Goal: Information Seeking & Learning: Learn about a topic

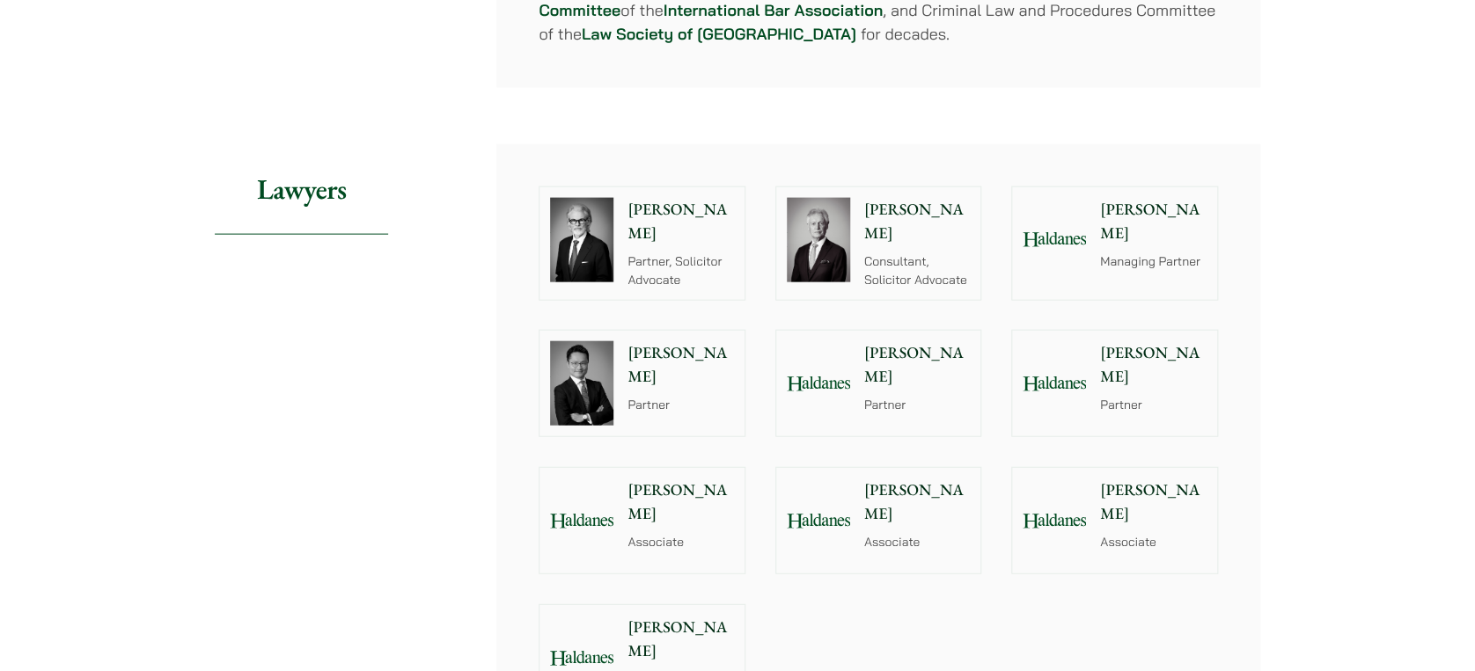
scroll to position [1877, 0]
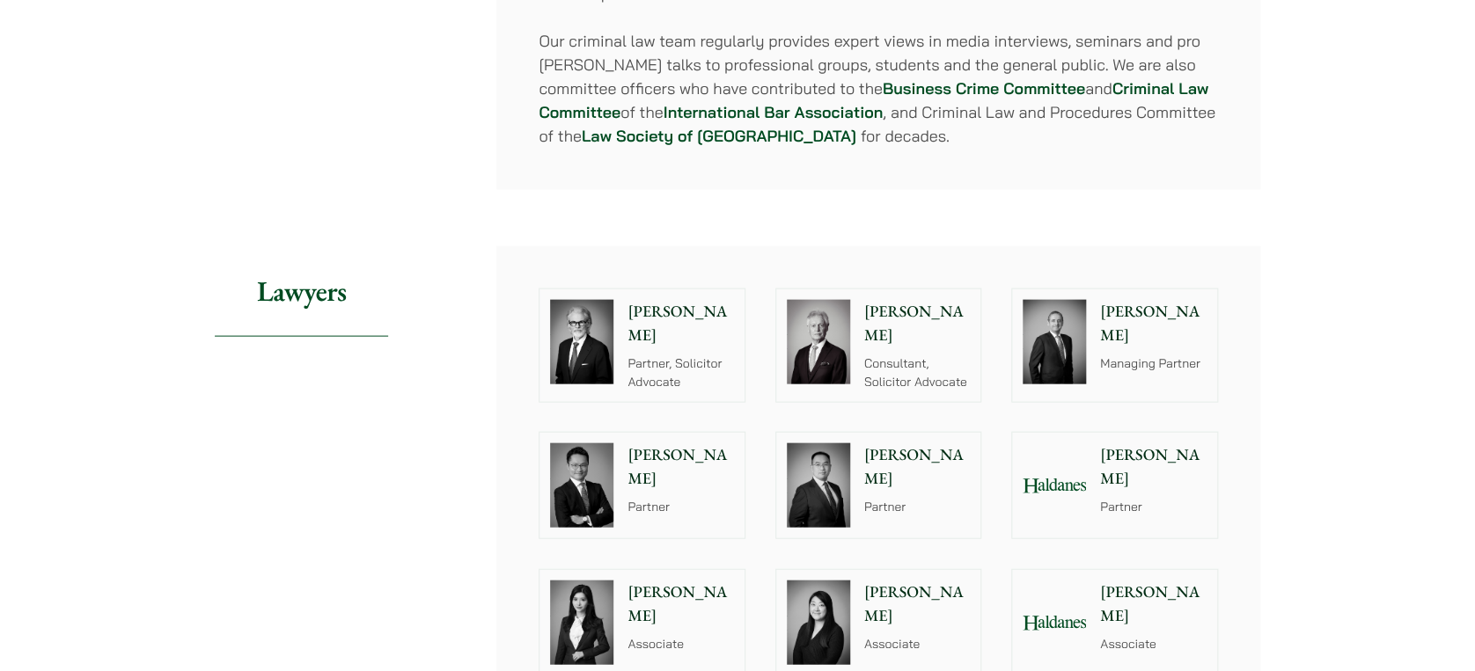
scroll to position [1964, 0]
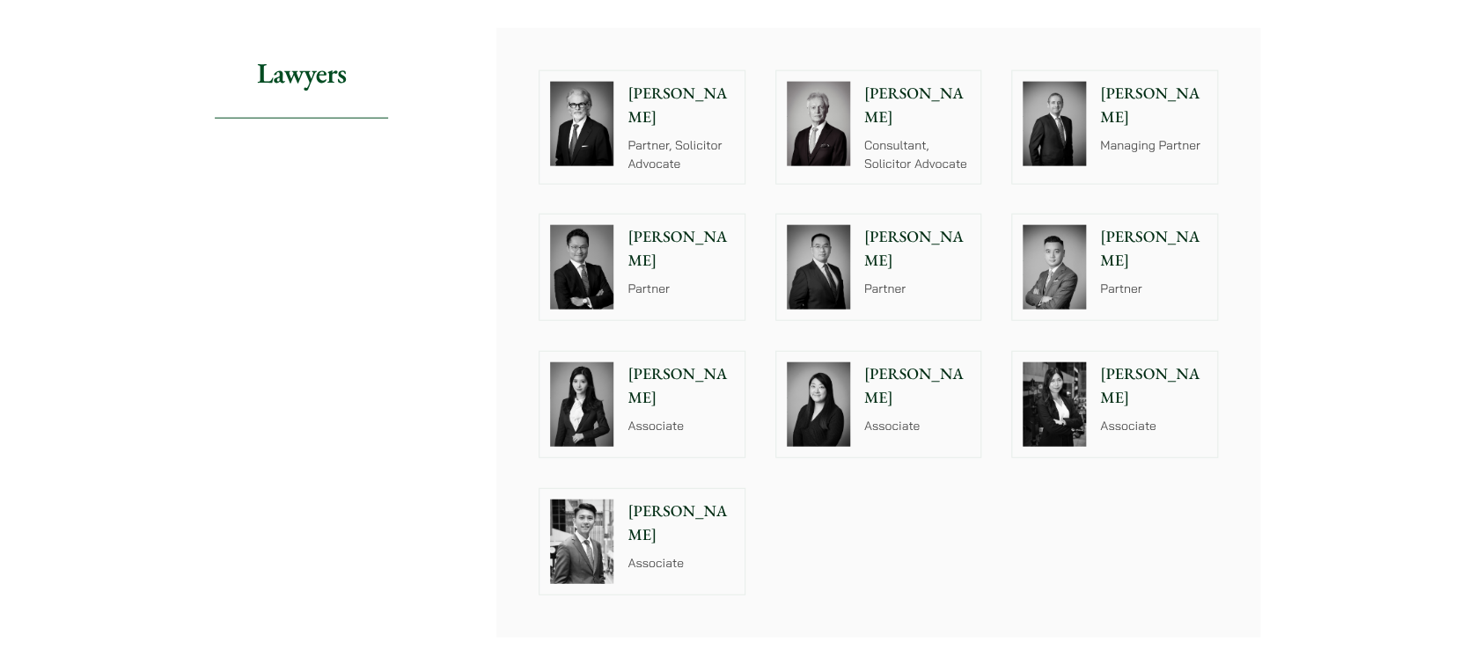
click at [1105, 280] on p "Partner" at bounding box center [1153, 289] width 106 height 18
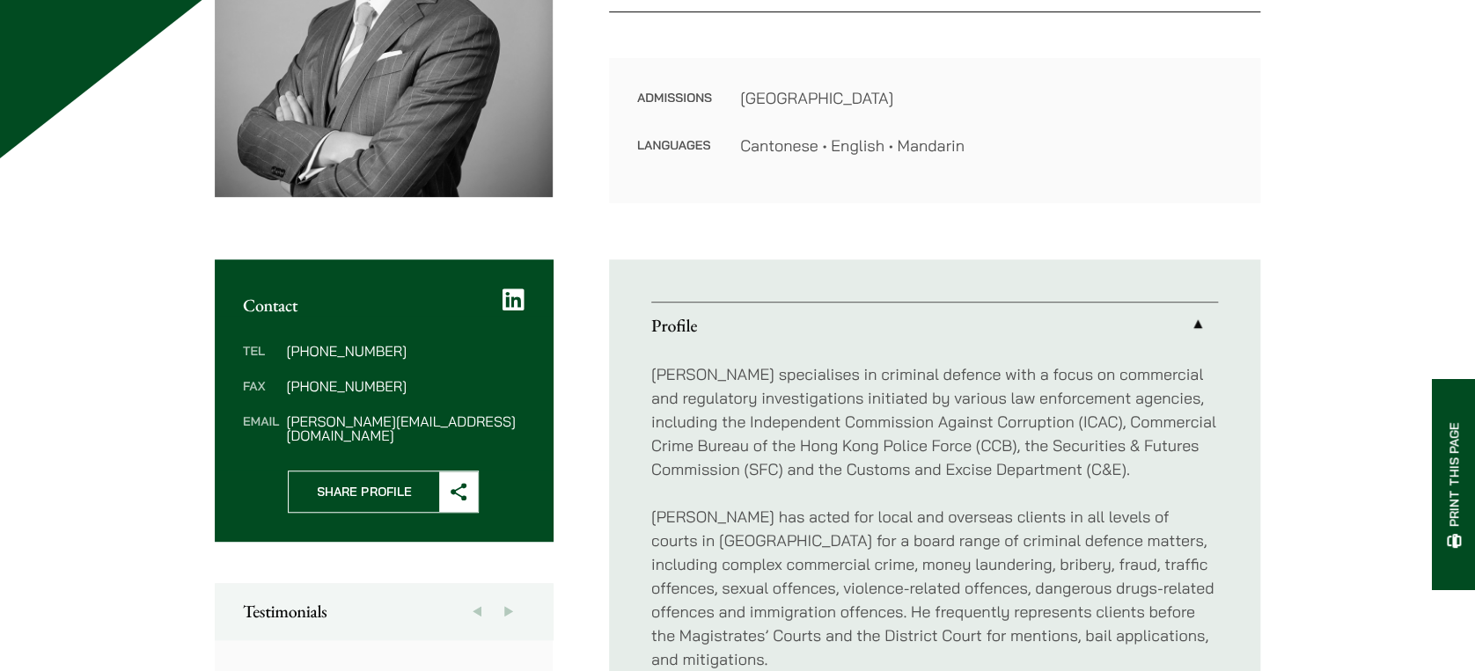
scroll to position [469, 0]
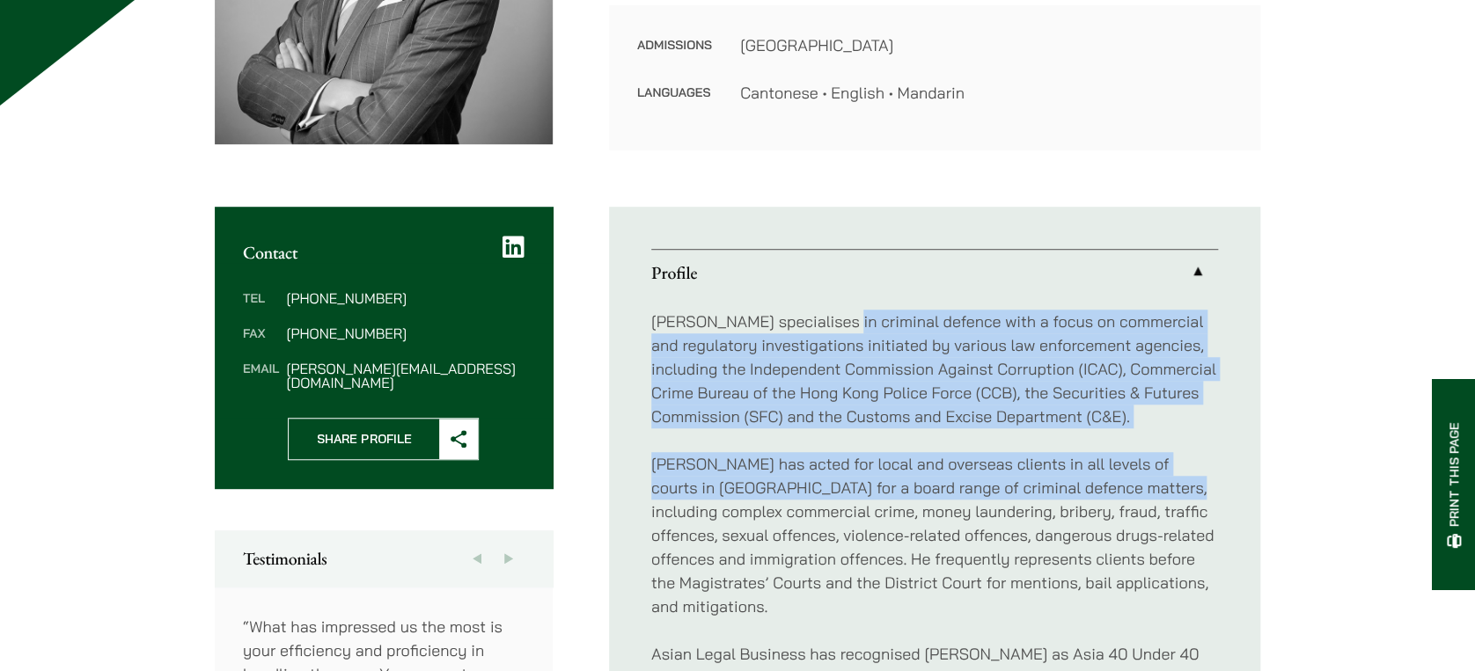
drag, startPoint x: 838, startPoint y: 314, endPoint x: 1130, endPoint y: 496, distance: 344.3
click at [1130, 496] on div "Timothy specialises in criminal defence with a focus on commercial and regulato…" at bounding box center [934, 666] width 567 height 741
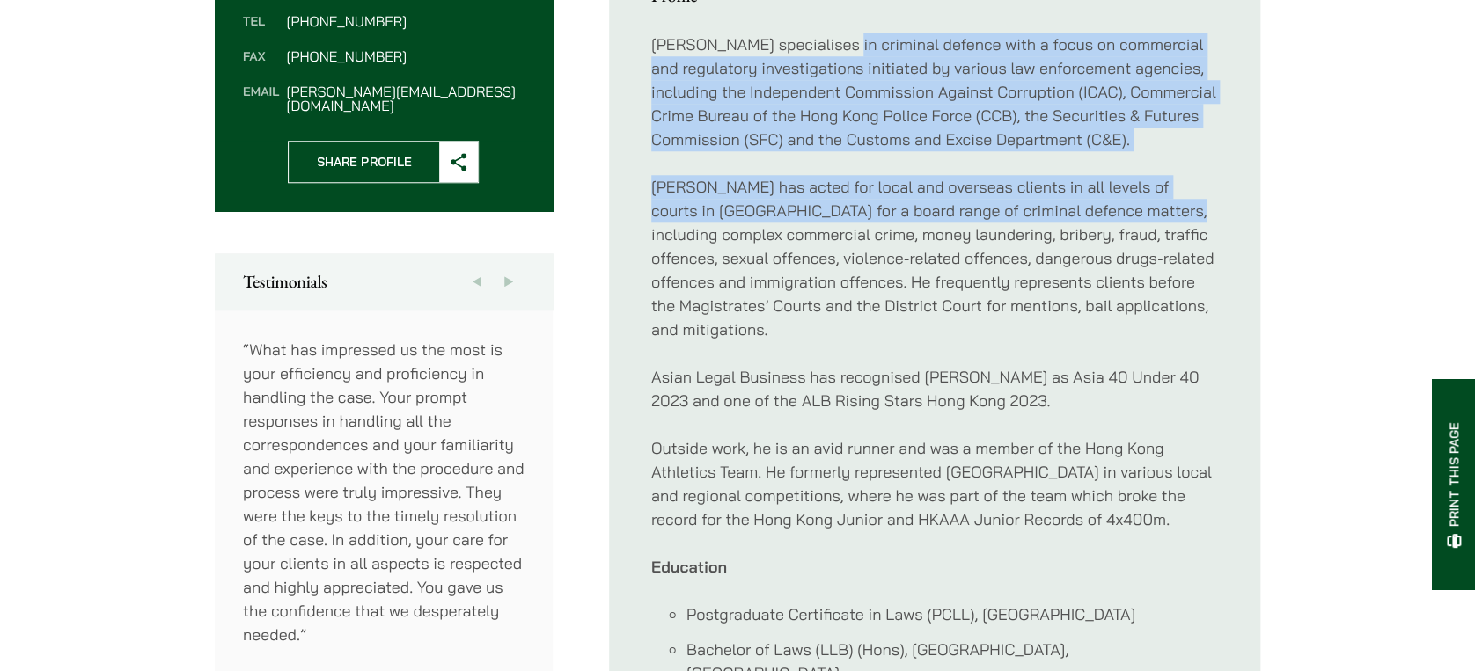
scroll to position [821, 0]
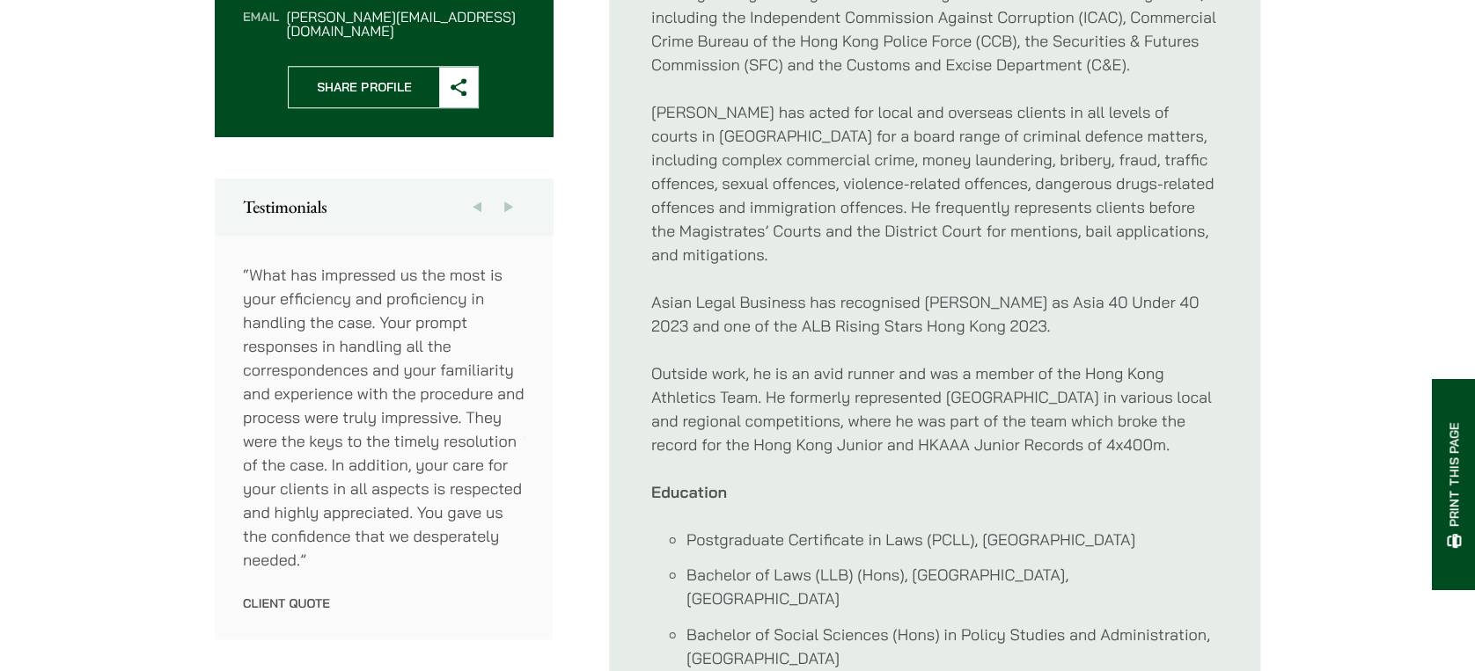
click at [851, 394] on p "Outside work, he is an avid runner and was a member of the Hong Kong Athletics …" at bounding box center [934, 409] width 567 height 95
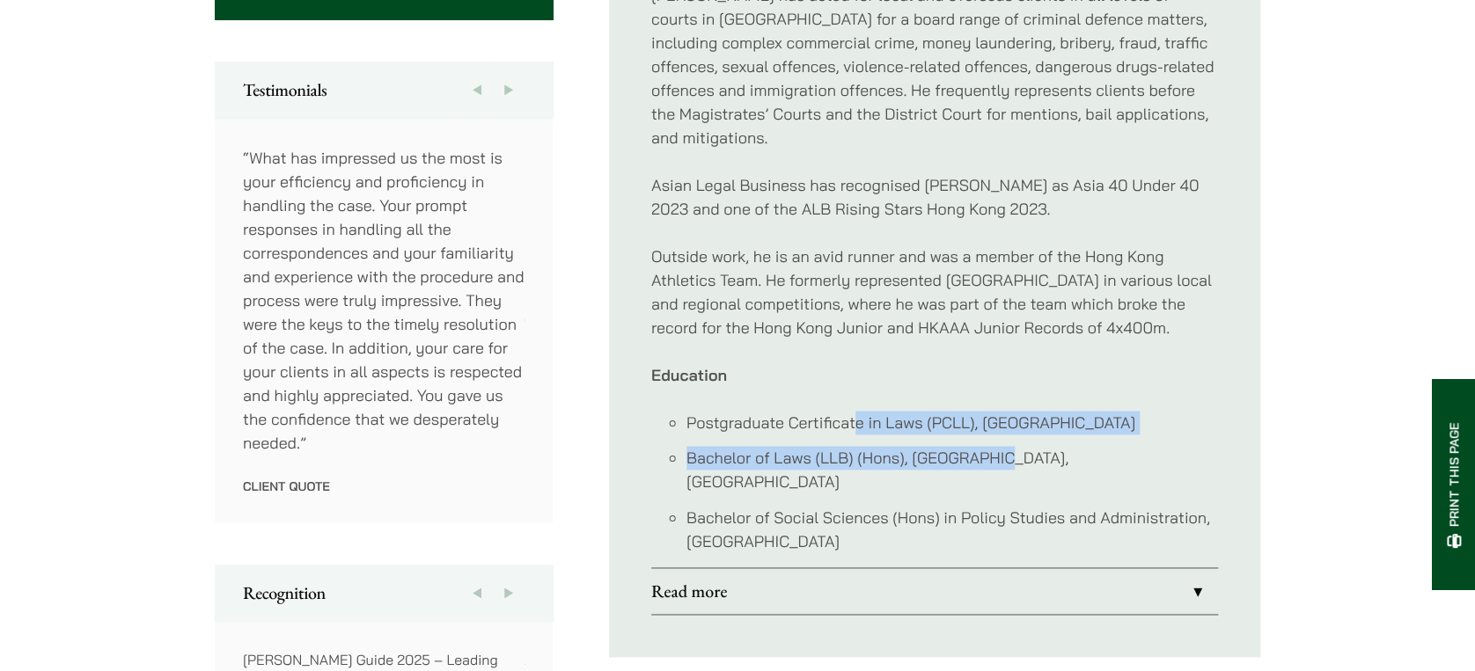
drag, startPoint x: 855, startPoint y: 422, endPoint x: 993, endPoint y: 437, distance: 138.1
click at [993, 437] on ul "Postgraduate Certificate in Laws (PCLL), City University of Hong Kong Bachelor …" at bounding box center [934, 482] width 567 height 143
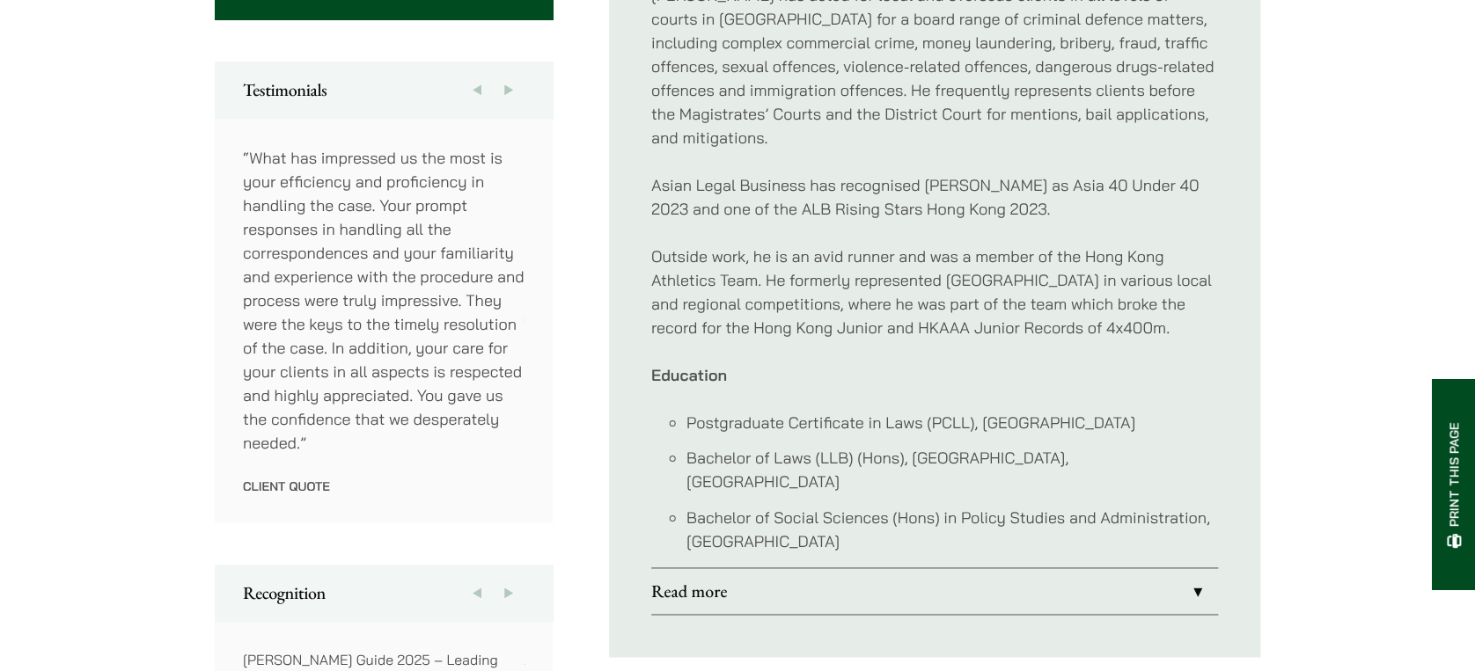
click at [1003, 605] on ul "Profile Timothy specialises in criminal defence with a focus on commercial and …" at bounding box center [934, 198] width 651 height 920
click at [1004, 576] on link "Read more" at bounding box center [934, 591] width 567 height 46
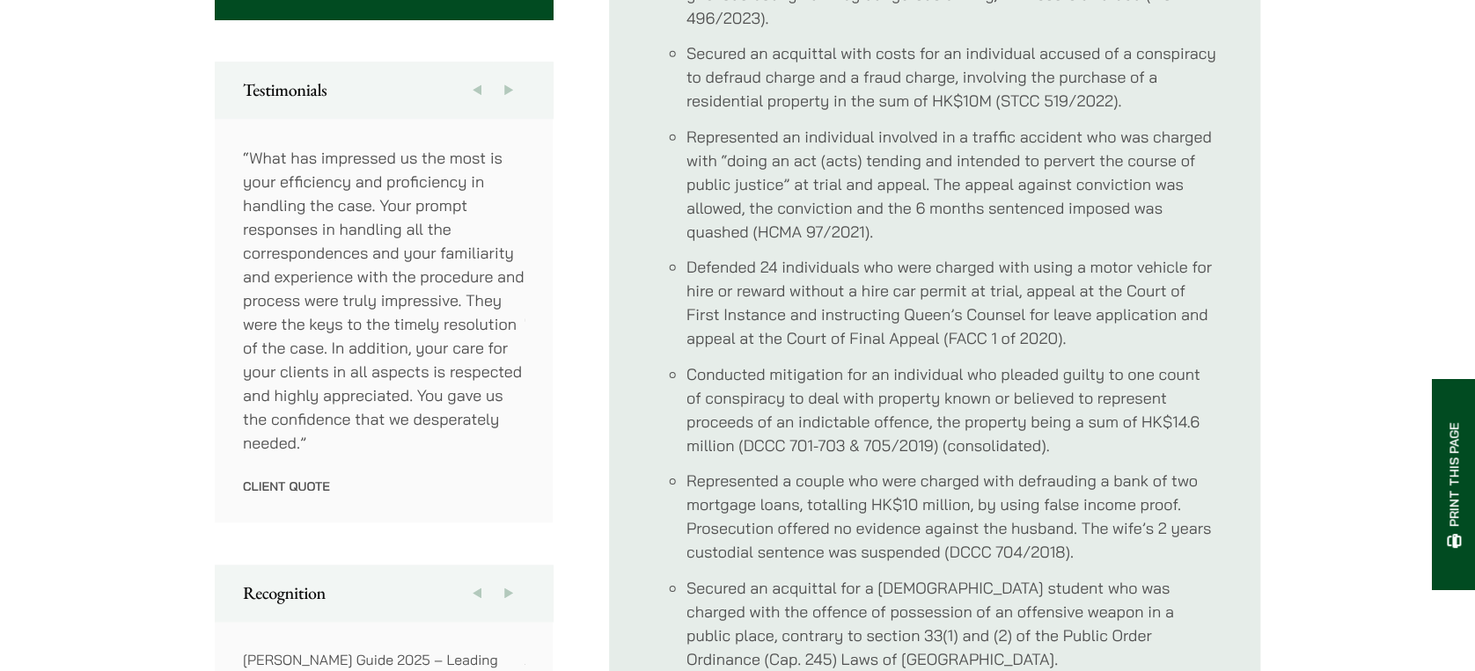
scroll to position [704, 0]
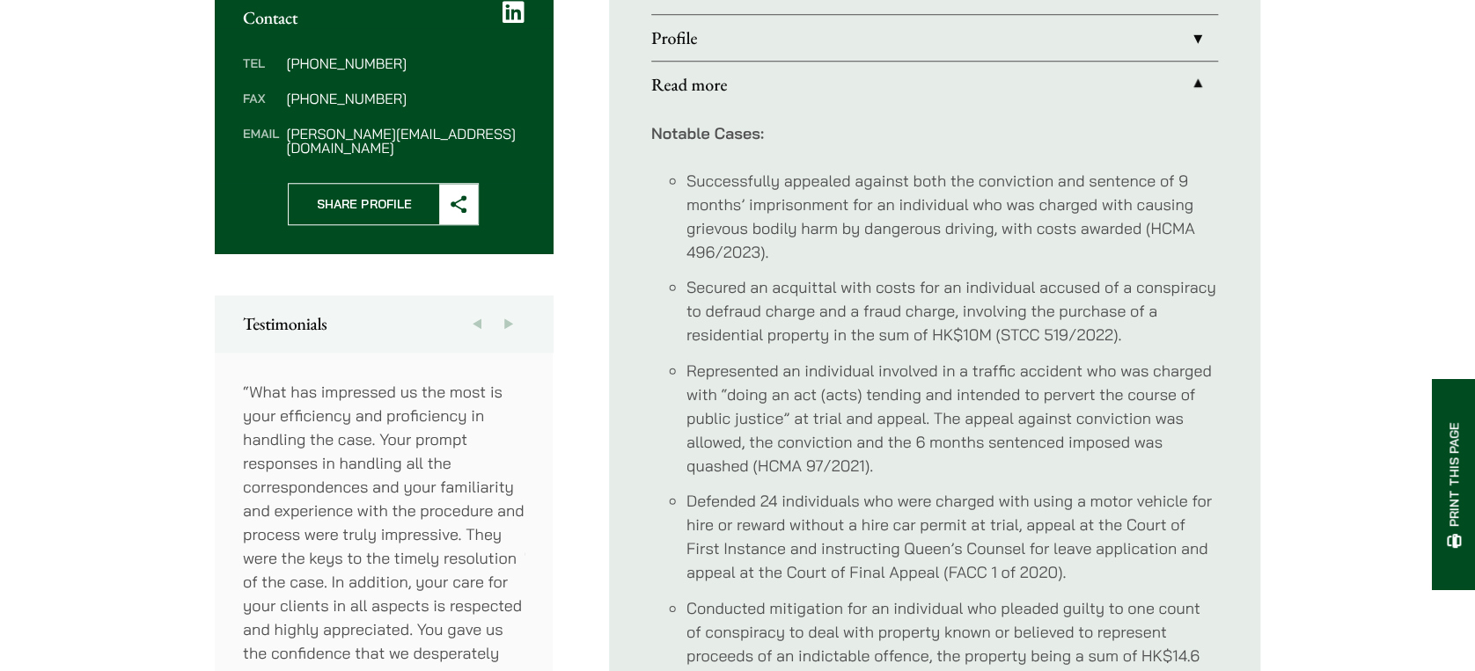
click at [1080, 577] on li "Defended 24 individuals who were charged with using a motor vehicle for hire or…" at bounding box center [952, 536] width 532 height 95
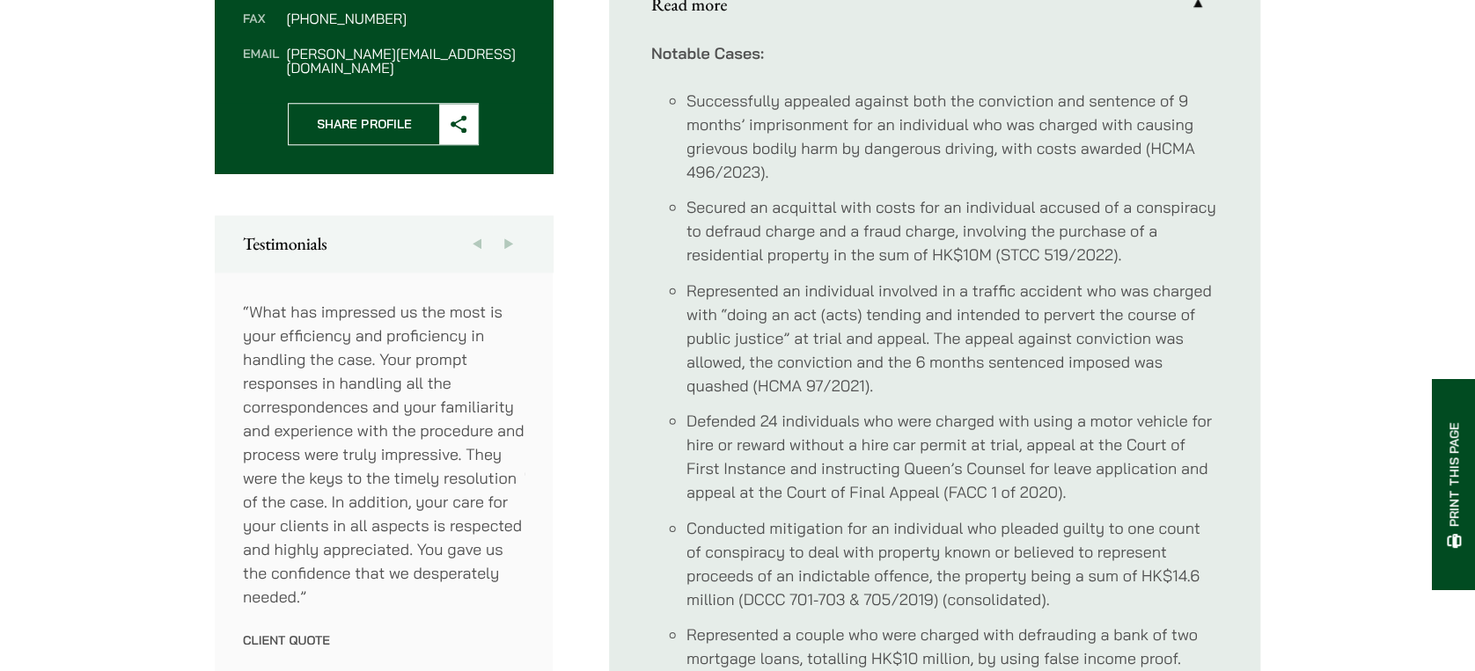
scroll to position [821, 0]
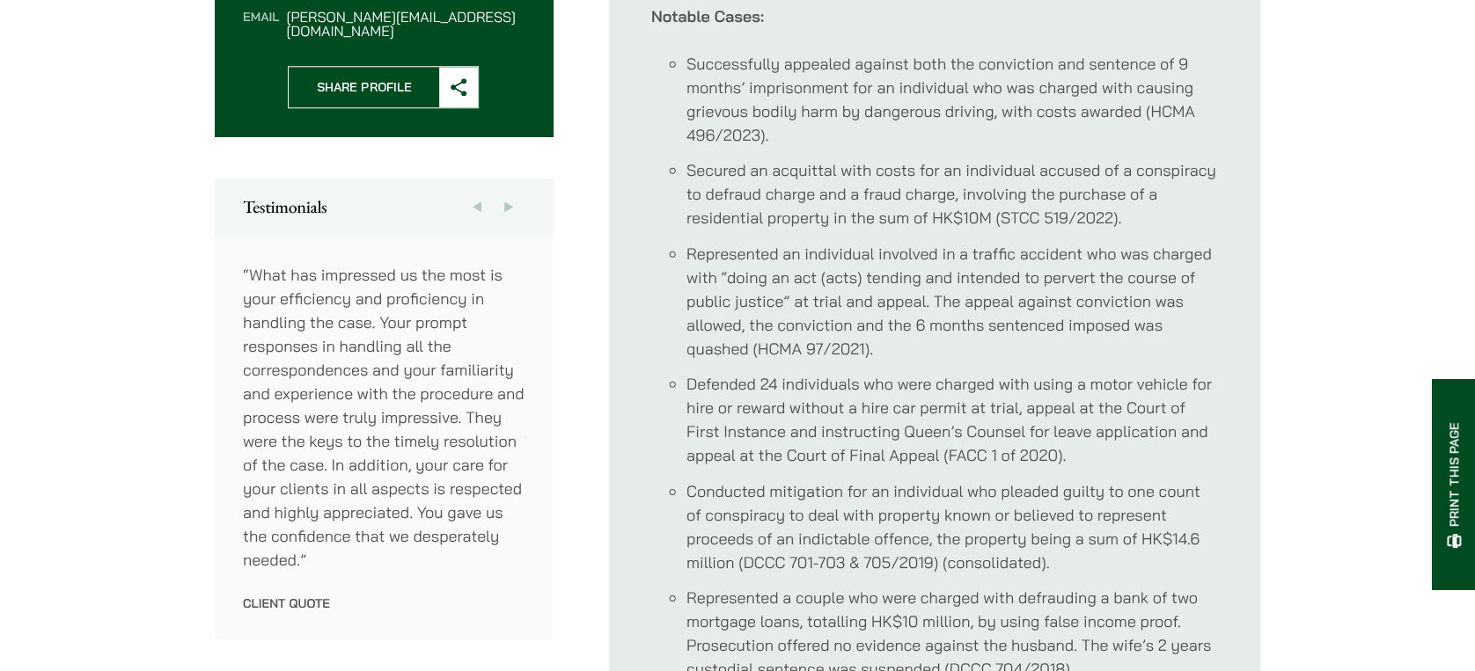
drag, startPoint x: 812, startPoint y: 279, endPoint x: 772, endPoint y: 232, distance: 61.8
click at [811, 280] on li "Represented an individual involved in a traffic accident who was charged with “…" at bounding box center [952, 301] width 532 height 119
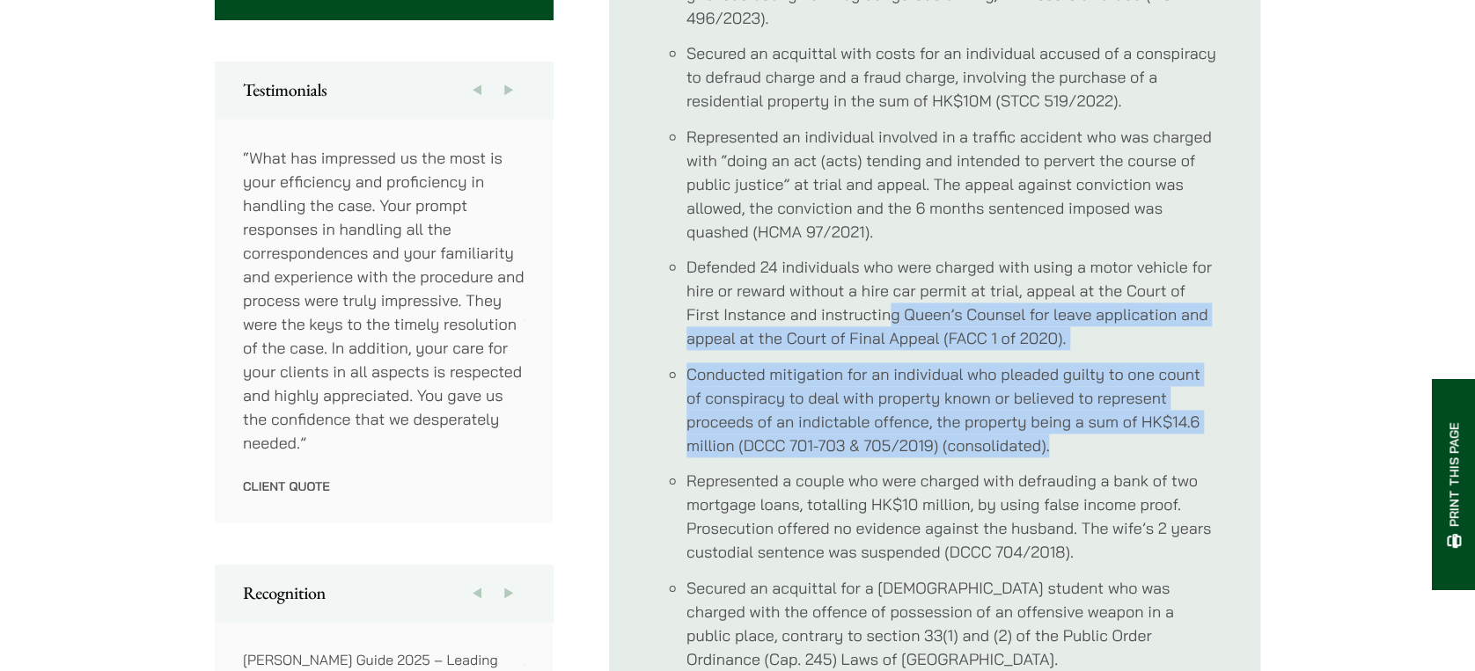
drag, startPoint x: 894, startPoint y: 310, endPoint x: 1151, endPoint y: 450, distance: 292.6
click at [1151, 450] on ul "Successfully appealed against both the conviction and sentence of 9 months’ imp…" at bounding box center [934, 487] width 567 height 1105
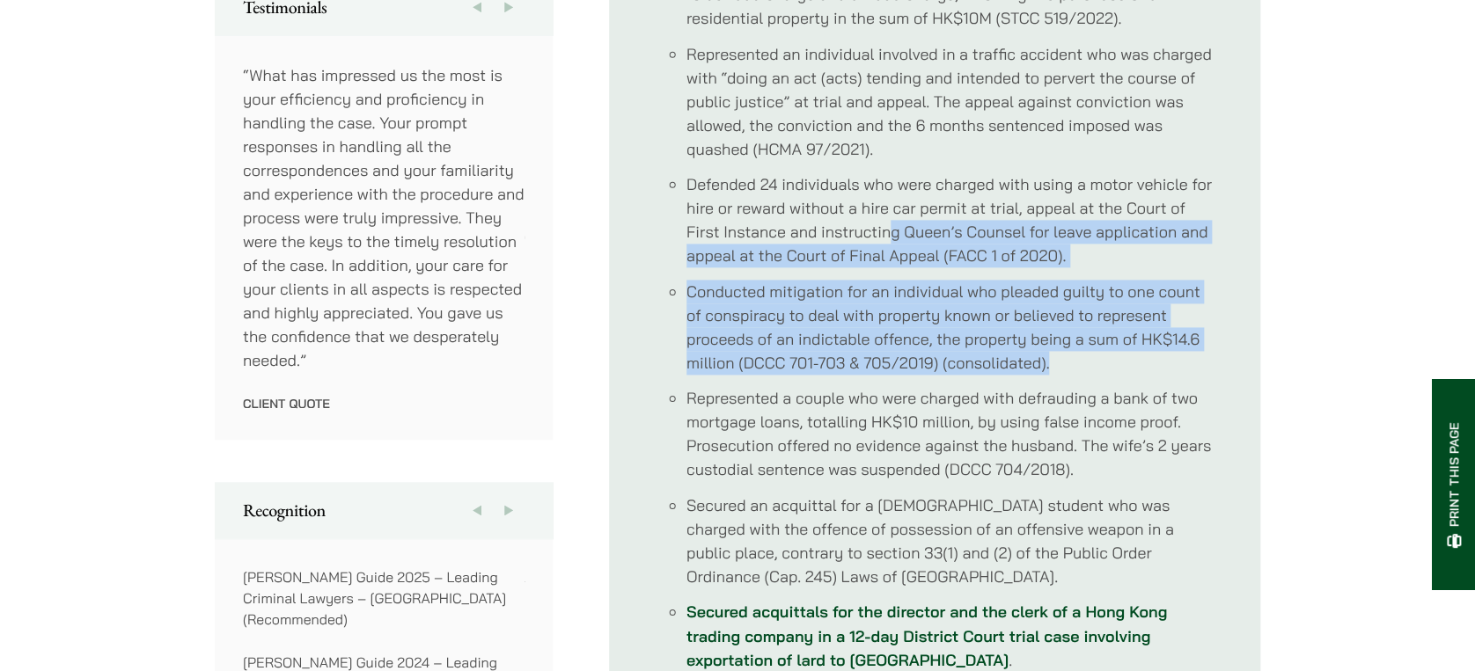
scroll to position [1056, 0]
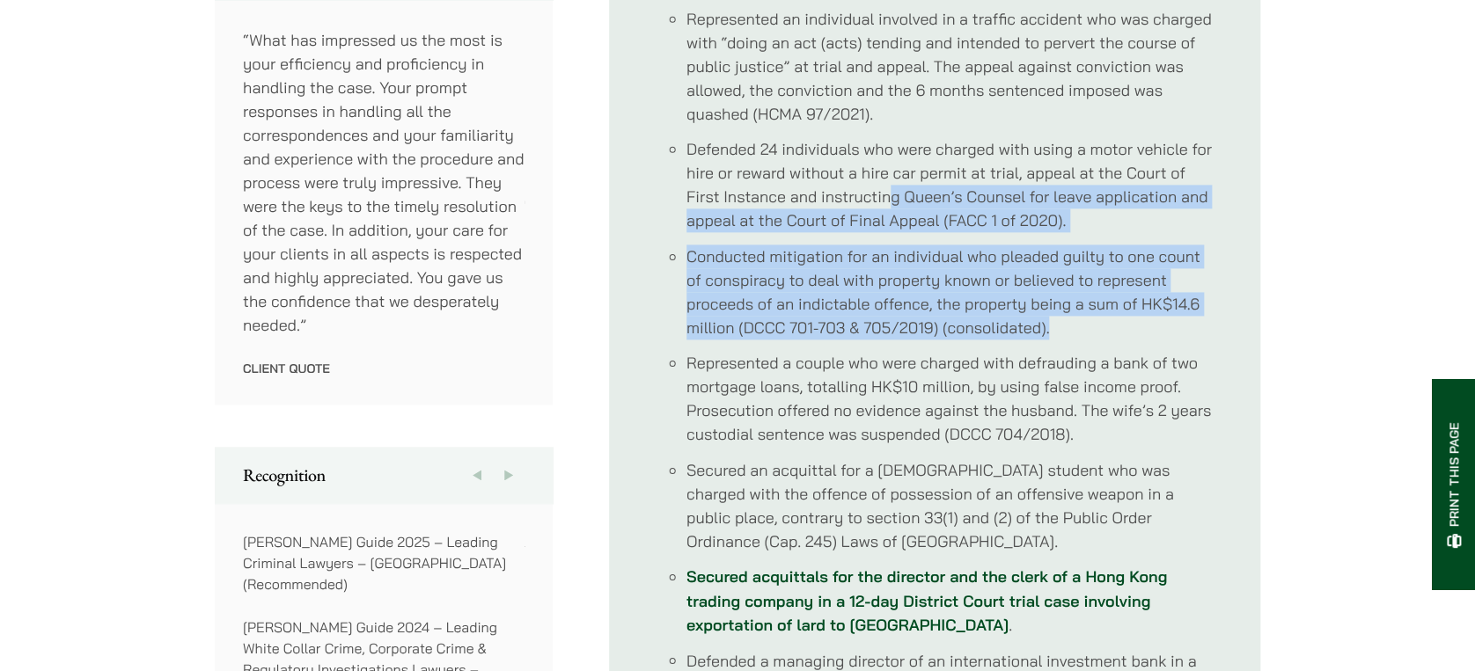
click at [1340, 247] on div "Home » Lawyers » Timothy Wan Timothy Wan Partner Practice Areas Criminal Defenc…" at bounding box center [737, 496] width 1475 height 2835
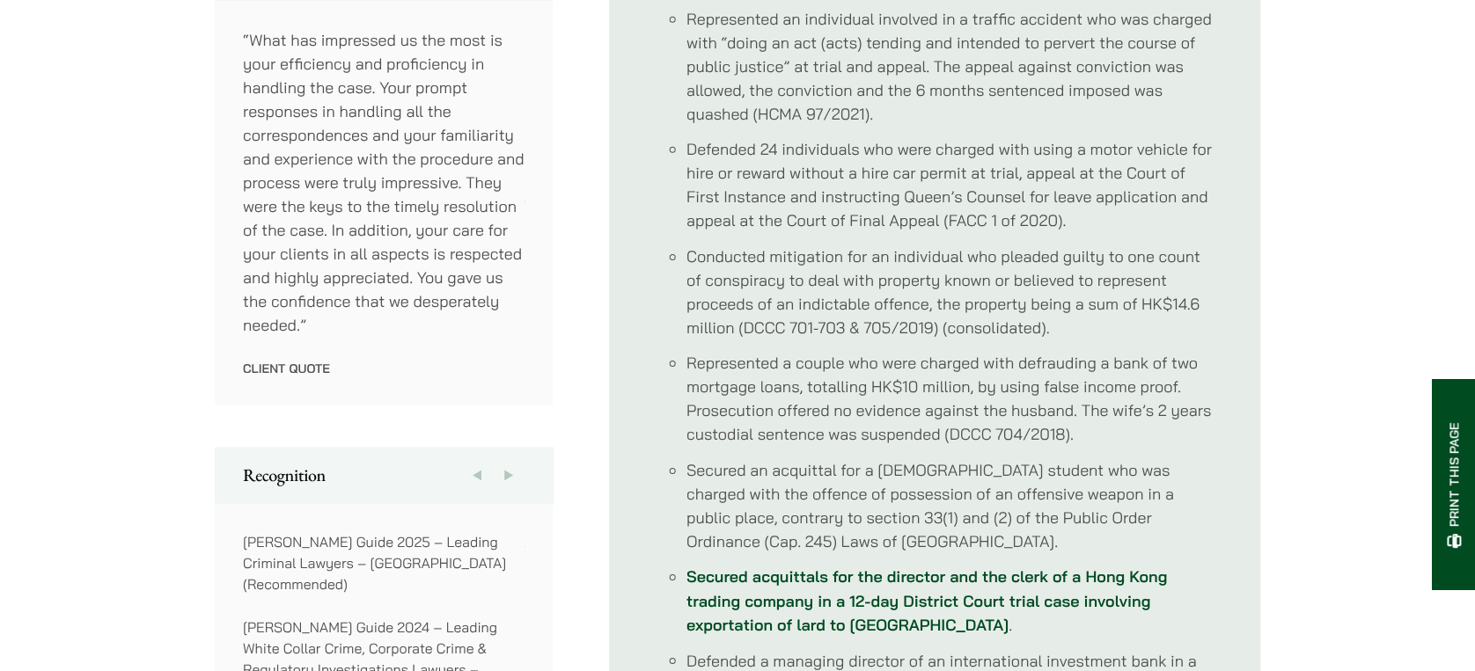
click at [1003, 495] on li "Secured an acquittal for a 19 year-old student who was charged with the offence…" at bounding box center [952, 505] width 532 height 95
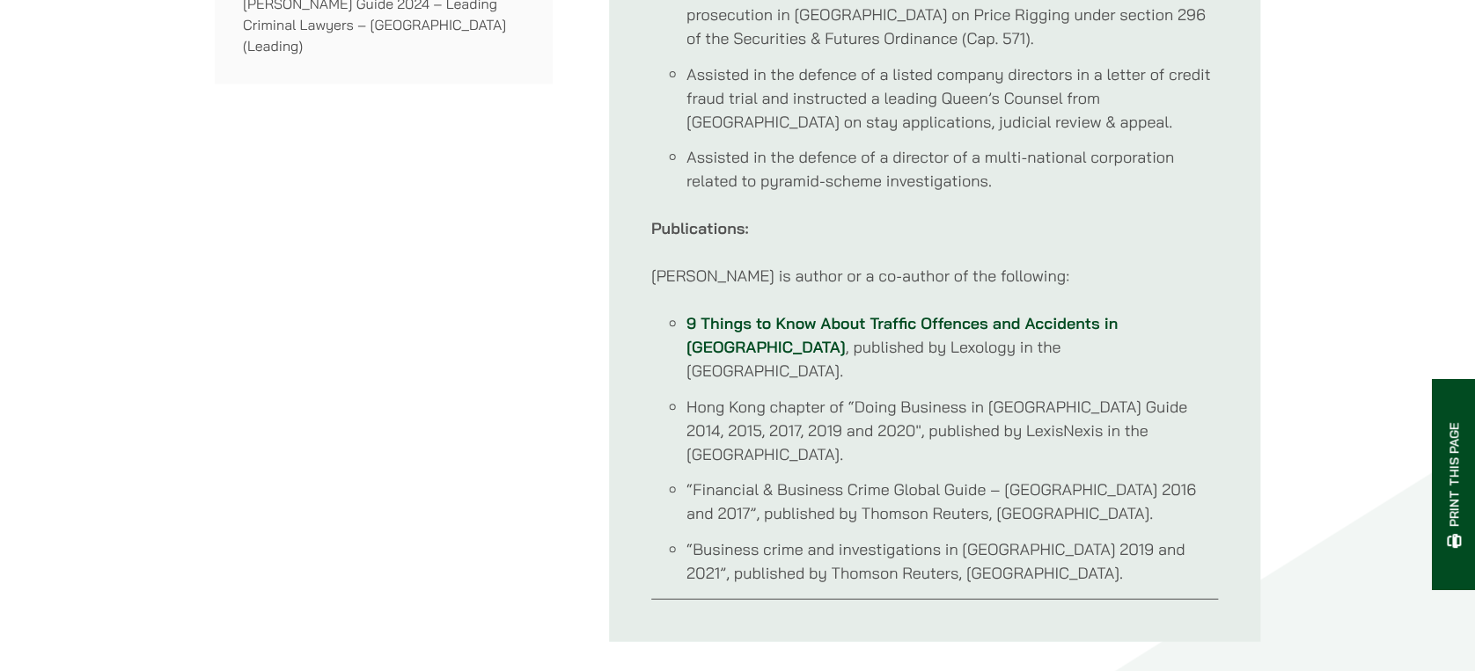
scroll to position [1760, 0]
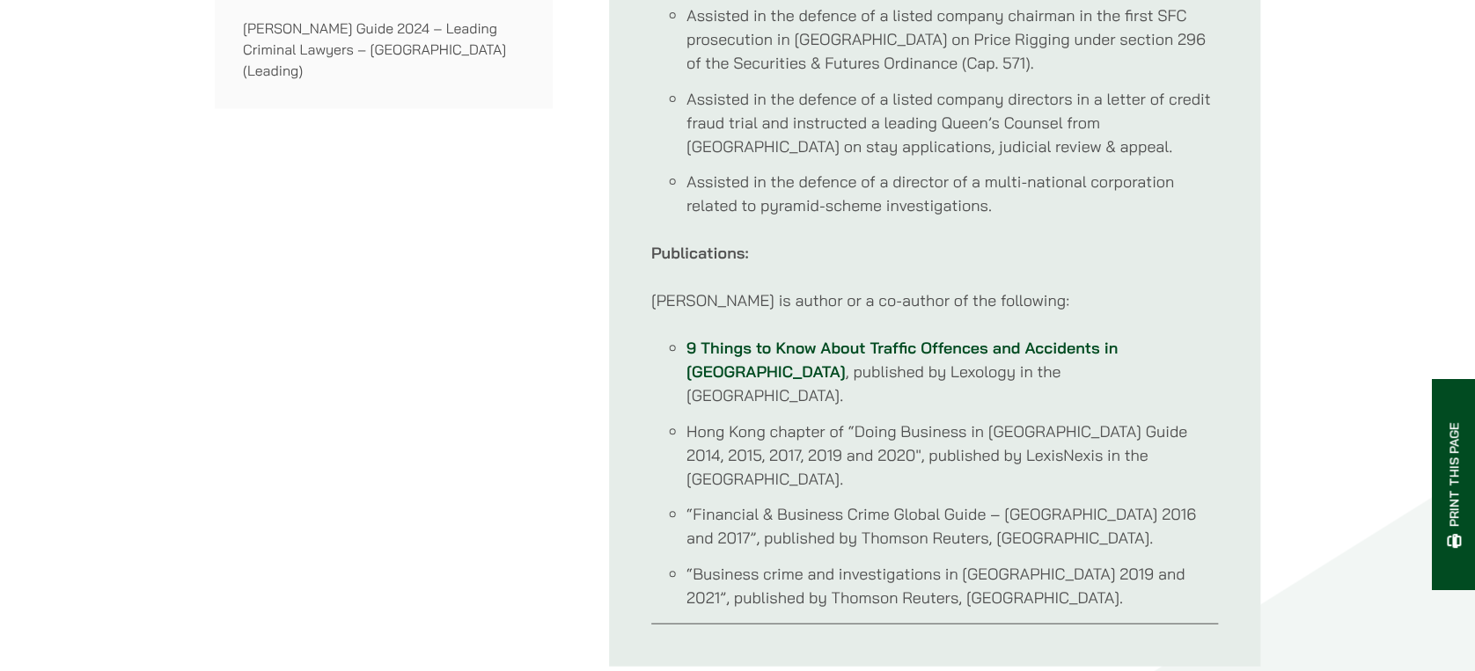
click at [514, 320] on div "Previous Recognition Next ALB – Asia 40 Under 40 2023 Doyle’s Guide 2023 – Lead…" at bounding box center [384, 205] width 338 height 924
